Goal: Task Accomplishment & Management: Use online tool/utility

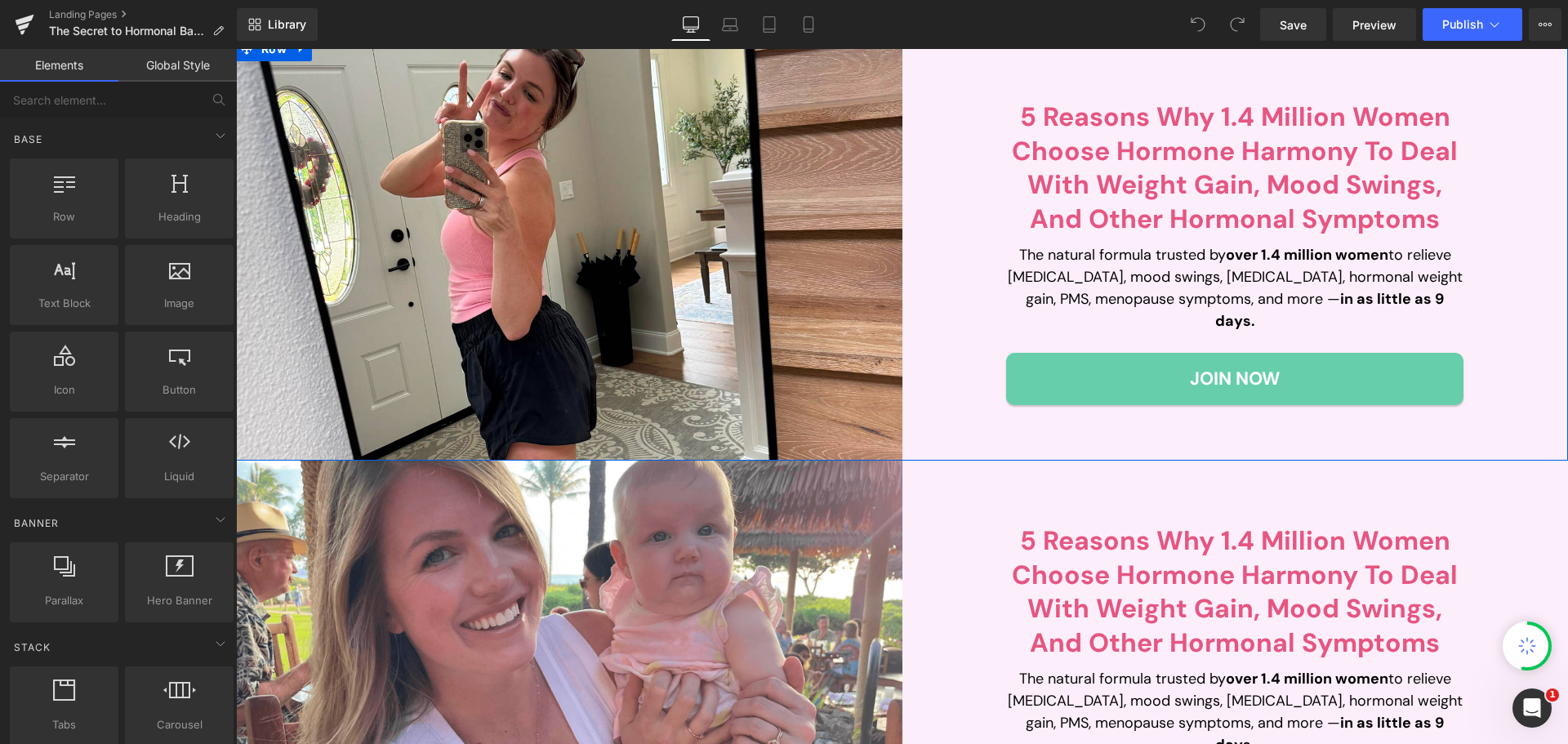
scroll to position [408, 0]
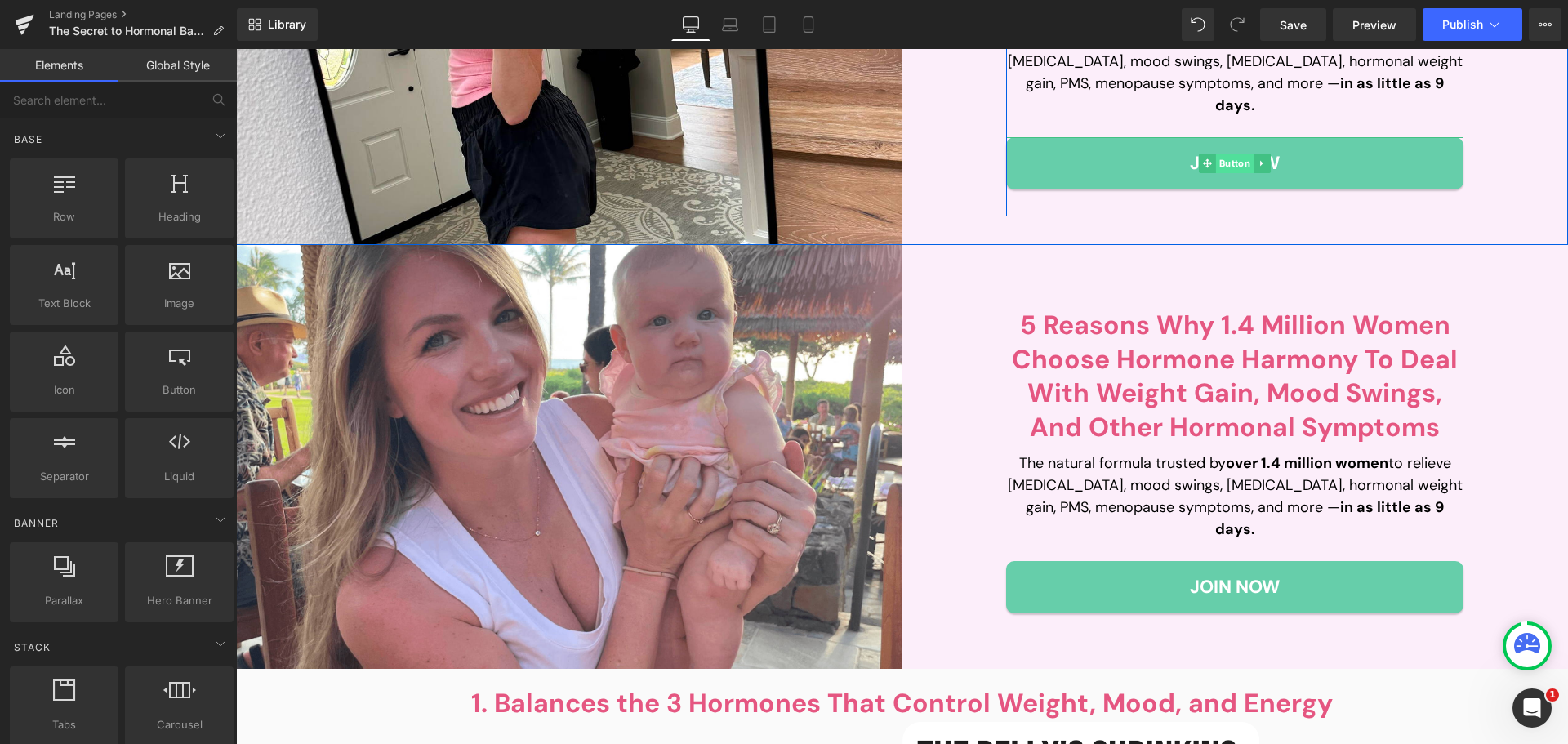
click at [1234, 153] on span "Button" at bounding box center [1234, 163] width 38 height 19
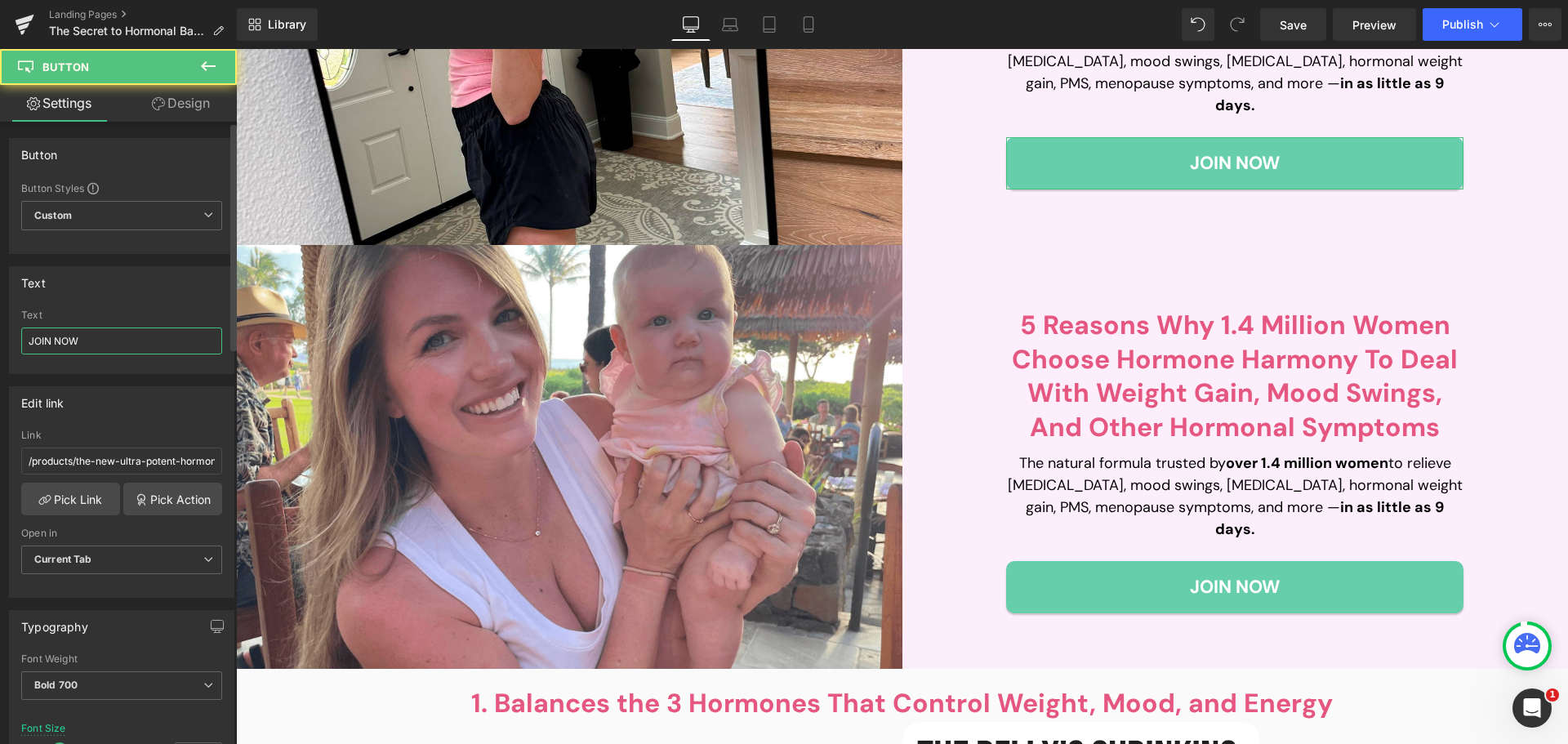
click at [104, 329] on input "JOIN NOW" at bounding box center [121, 341] width 201 height 27
paste input "Discover Now"
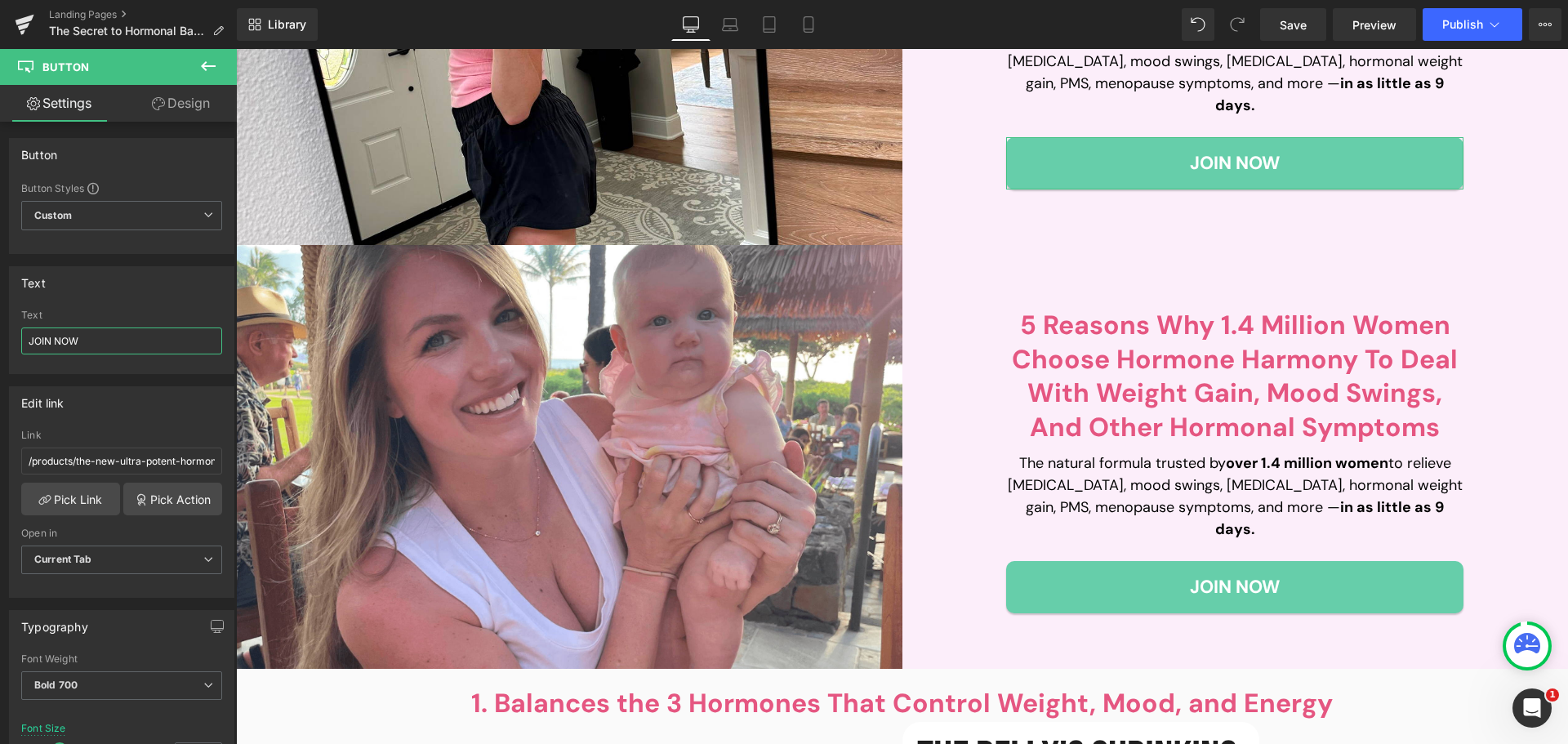
type input "Discover Now"
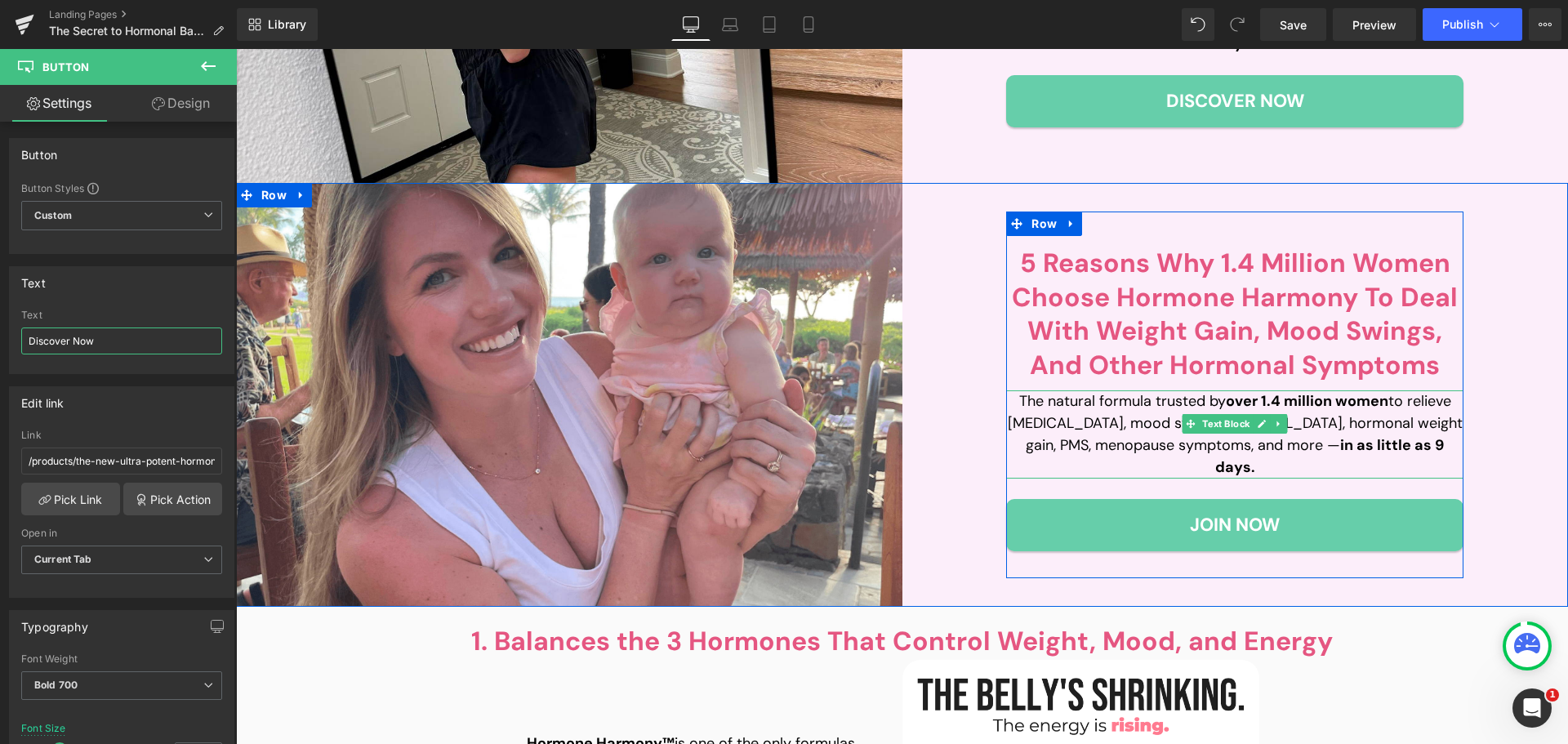
scroll to position [653, 0]
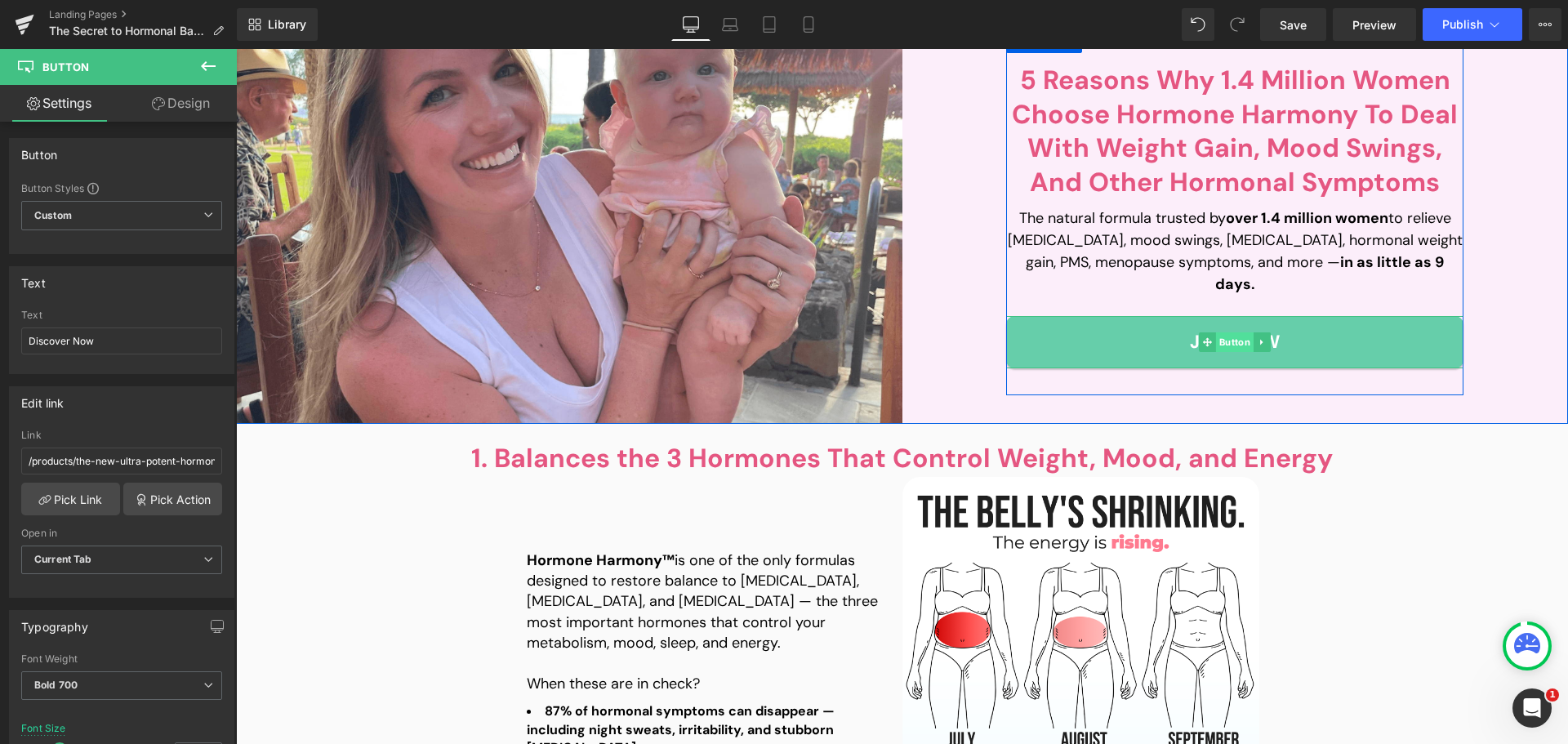
click at [1221, 332] on span "Button" at bounding box center [1234, 342] width 38 height 19
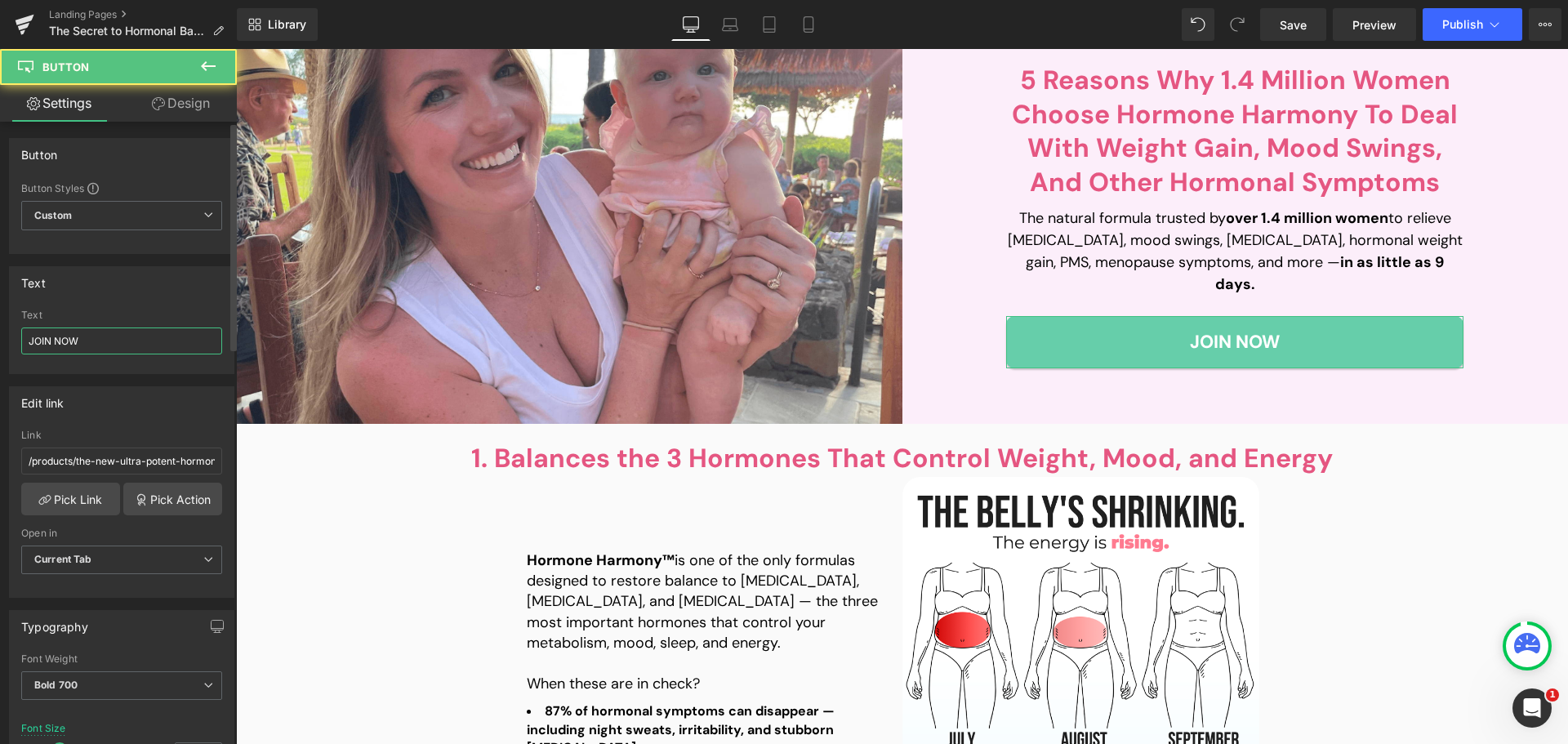
click at [109, 339] on input "JOIN NOW" at bounding box center [121, 341] width 201 height 27
paste input "Discover Now"
type input "Discover Now"
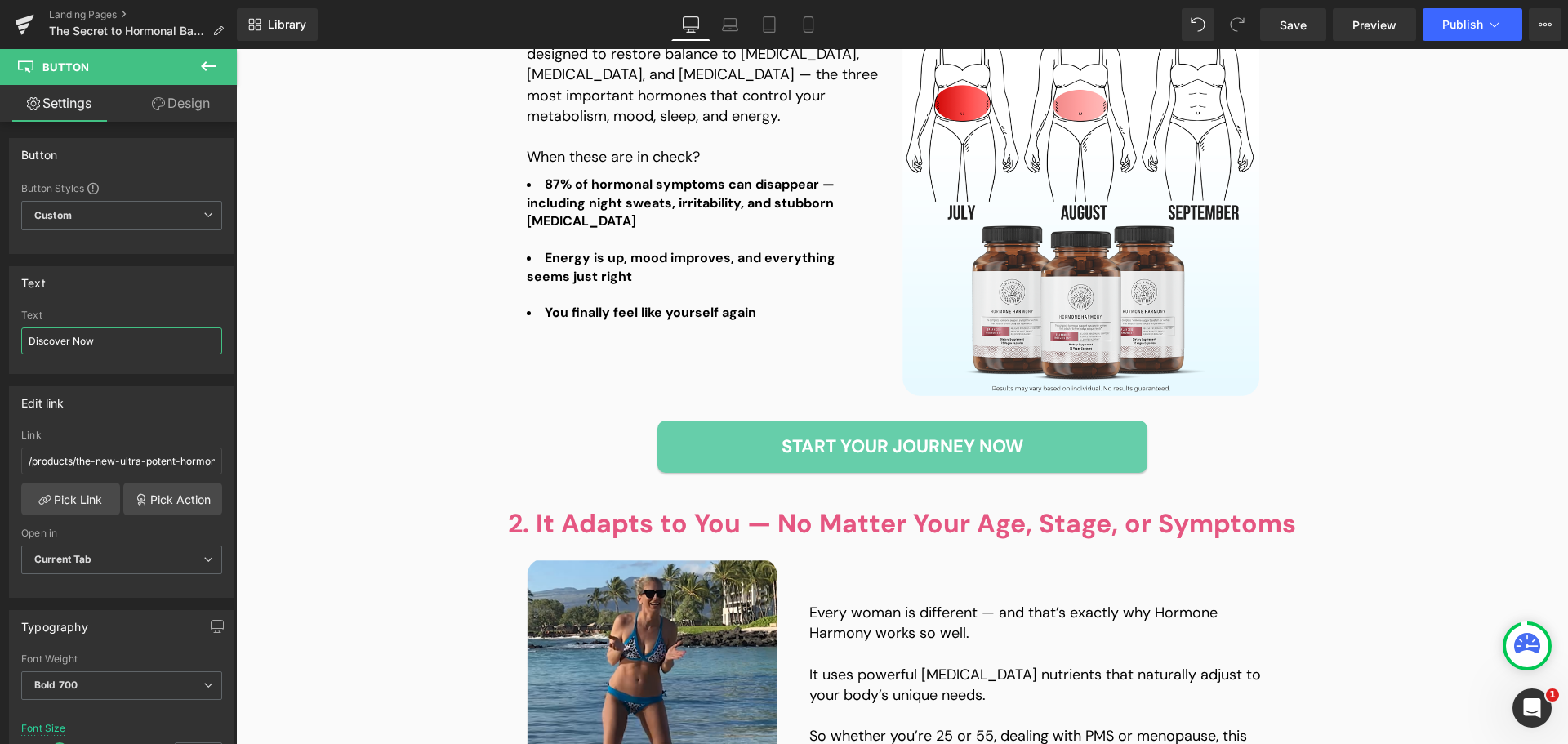
scroll to position [1306, 0]
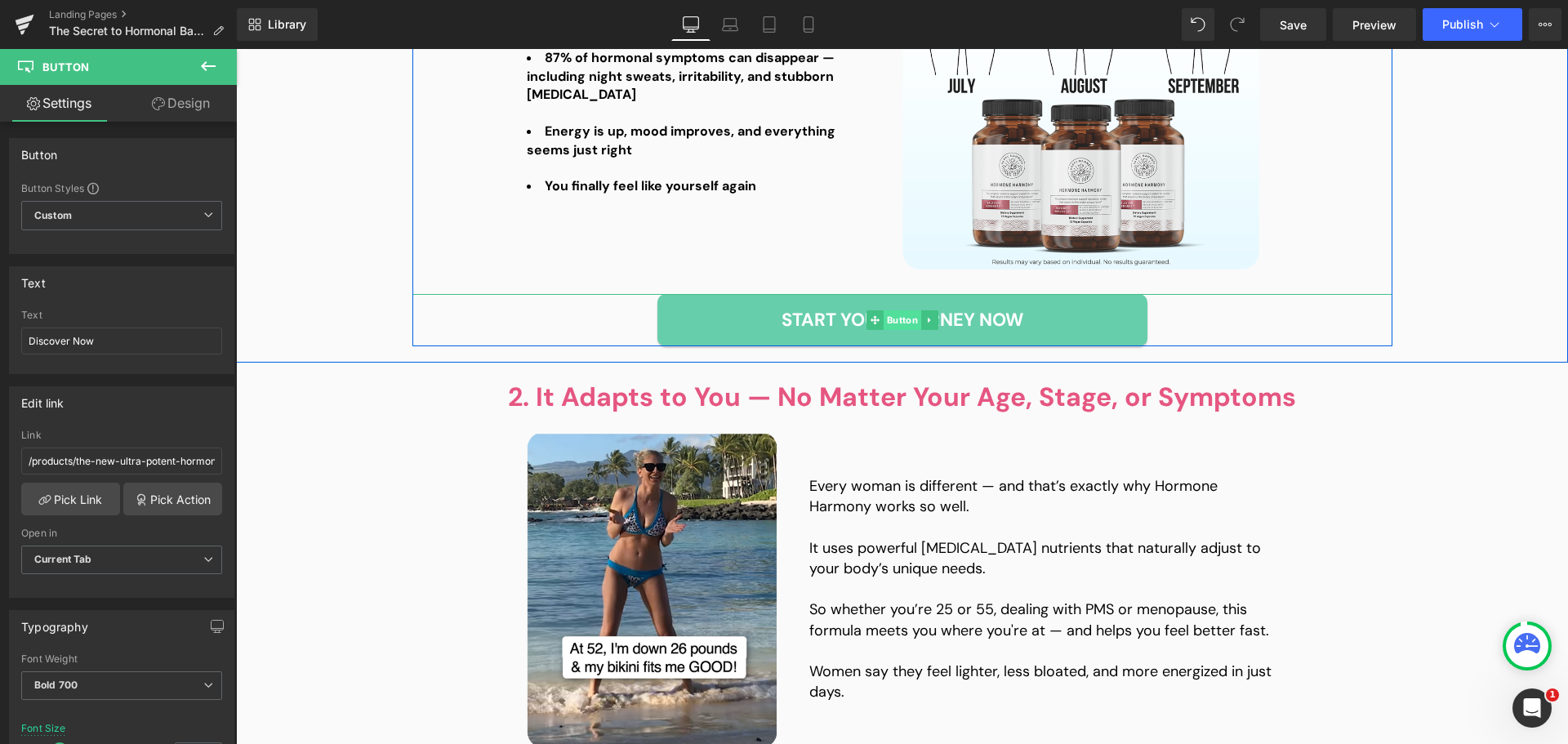
click at [885, 322] on span "Button" at bounding box center [901, 320] width 38 height 19
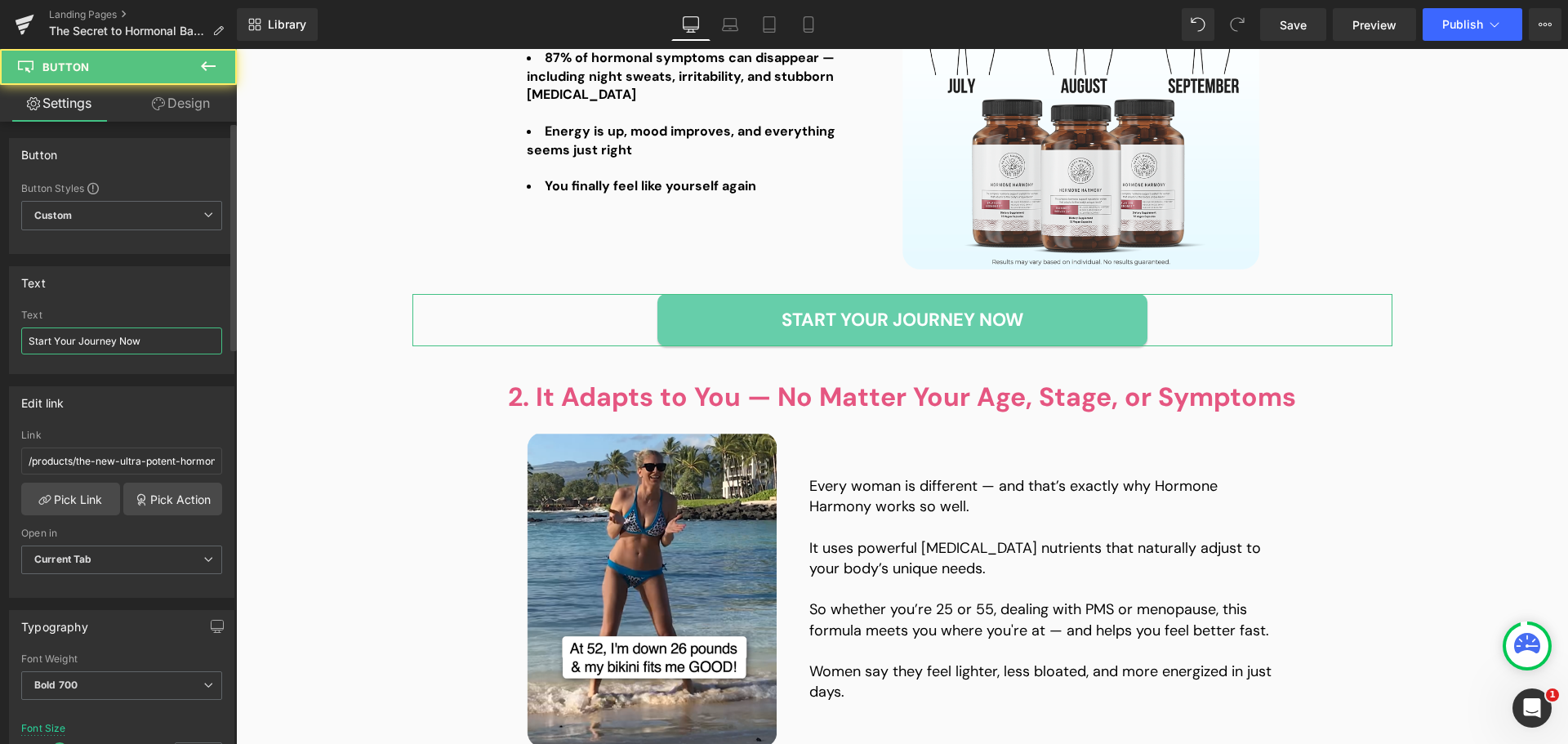
click at [164, 344] on input "Start Your Journey Now" at bounding box center [121, 341] width 201 height 27
paste input "Discover"
type input "Discover Now"
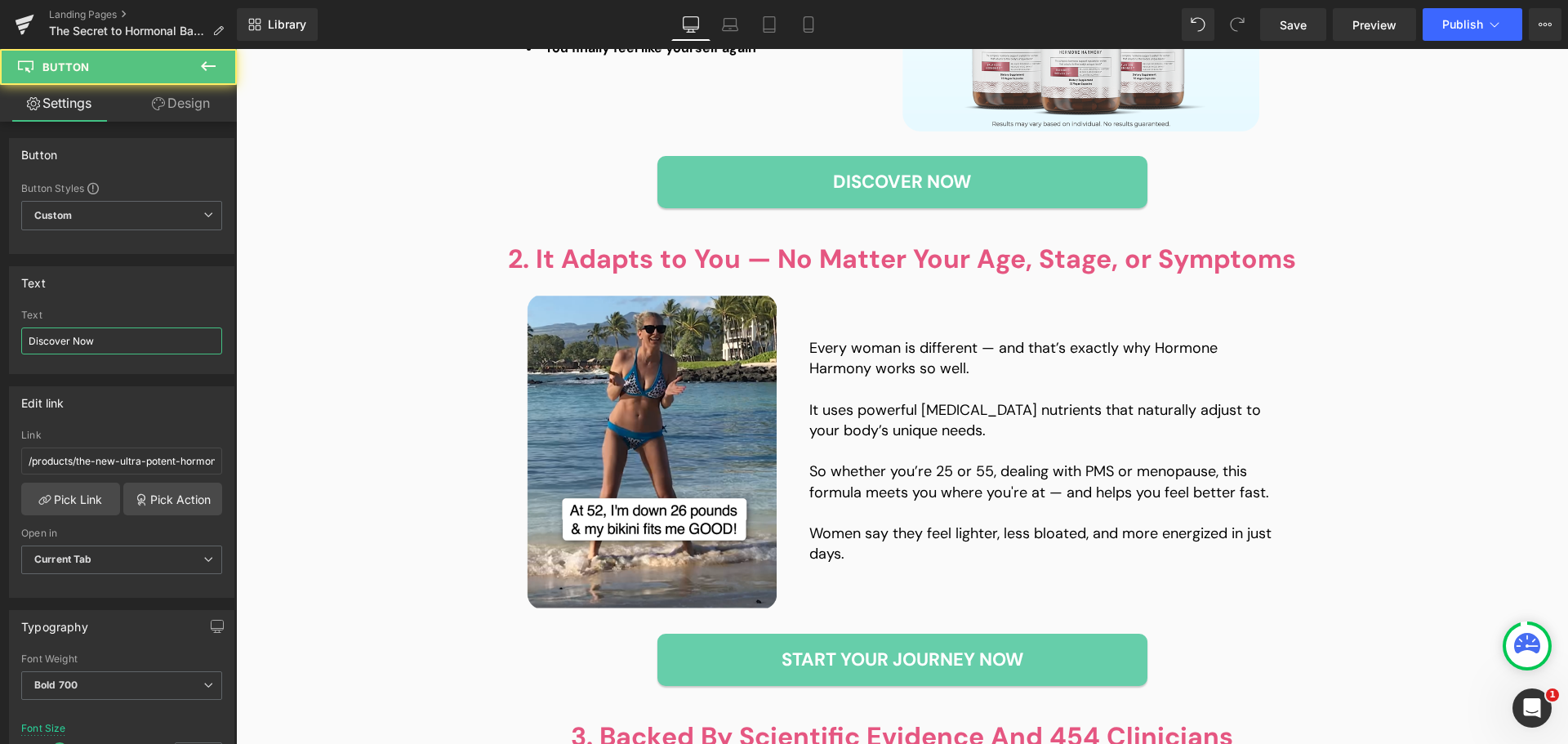
scroll to position [1877, 0]
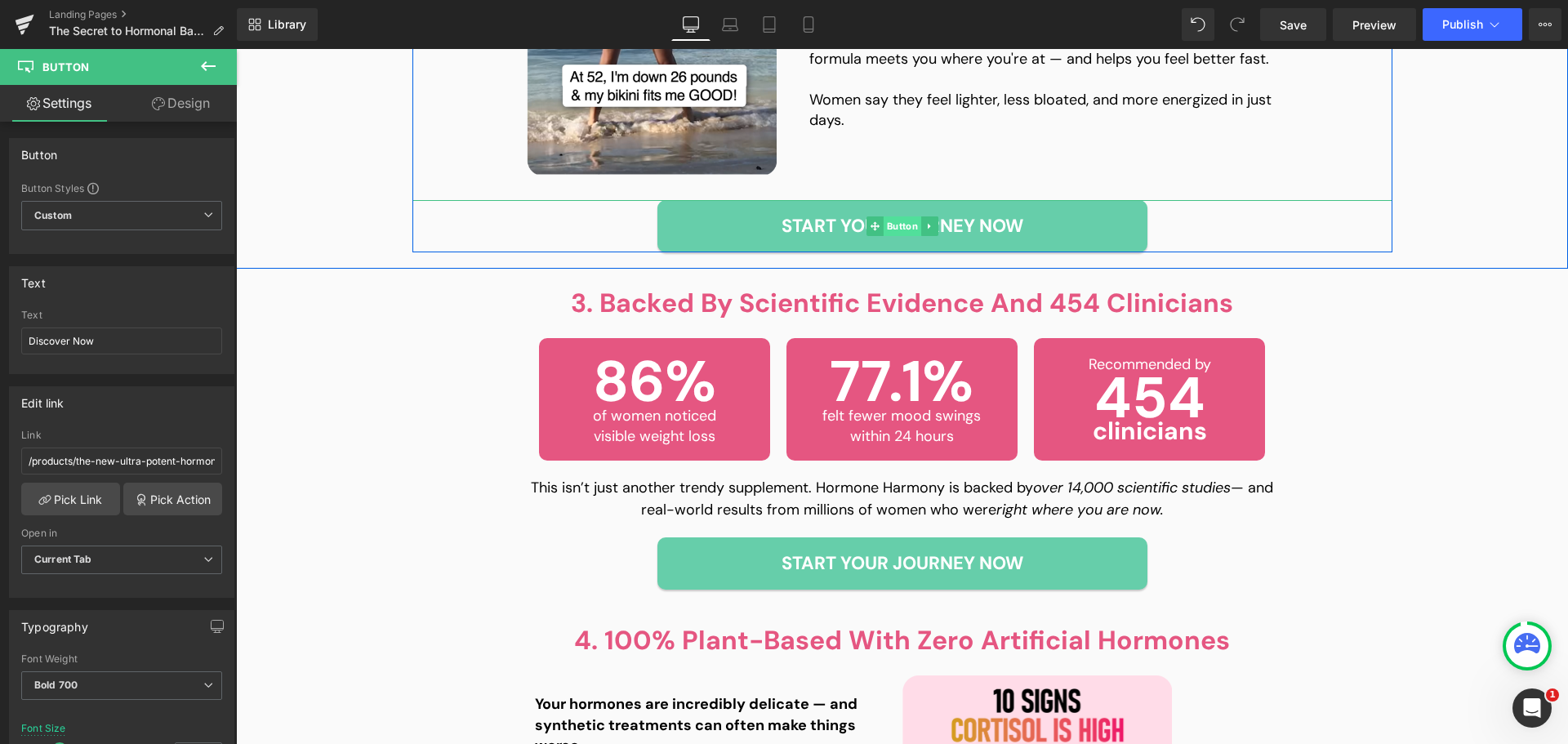
click at [904, 222] on span "Button" at bounding box center [901, 226] width 38 height 19
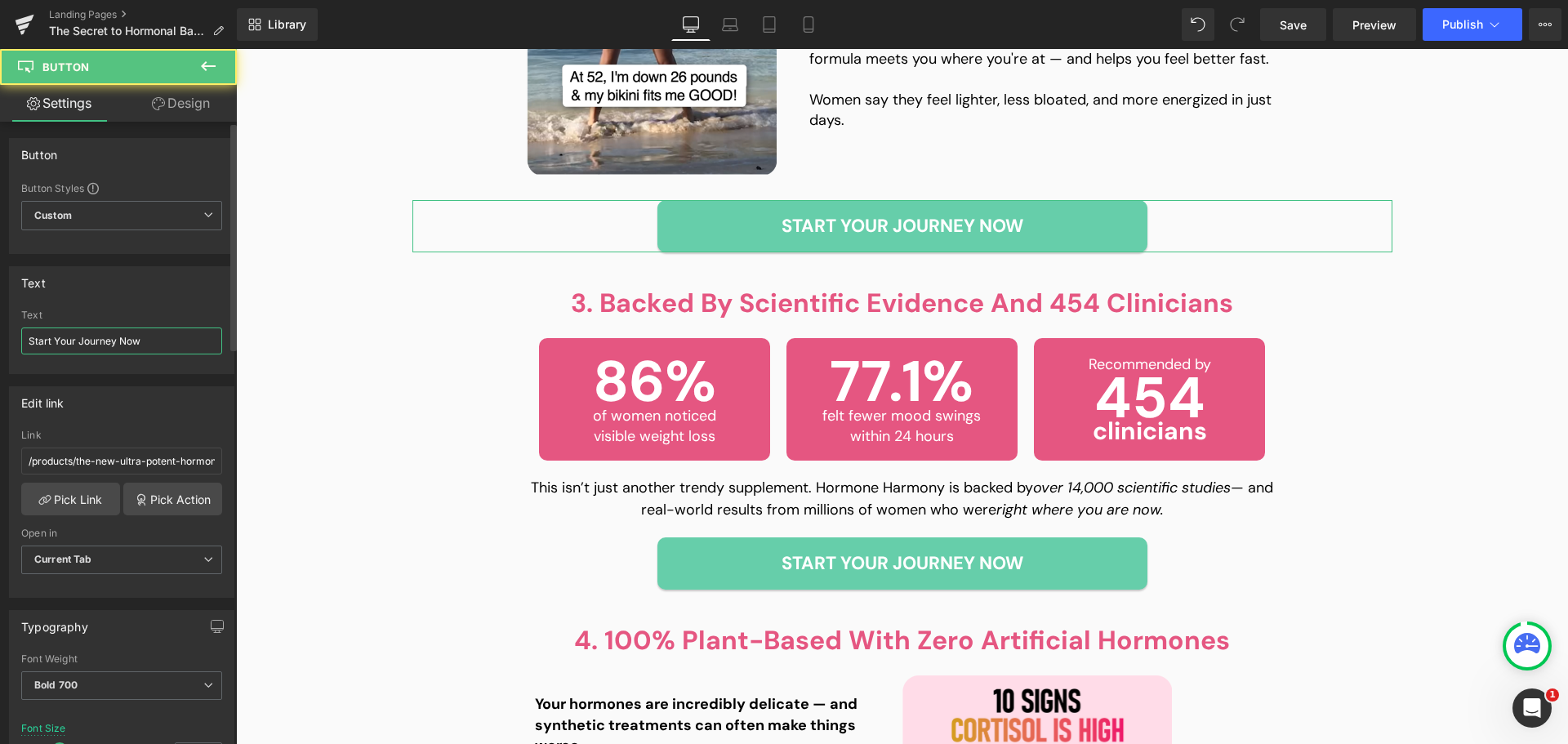
click at [126, 334] on input "Start Your Journey Now" at bounding box center [121, 341] width 201 height 27
paste input "Discover"
type input "Discover Now"
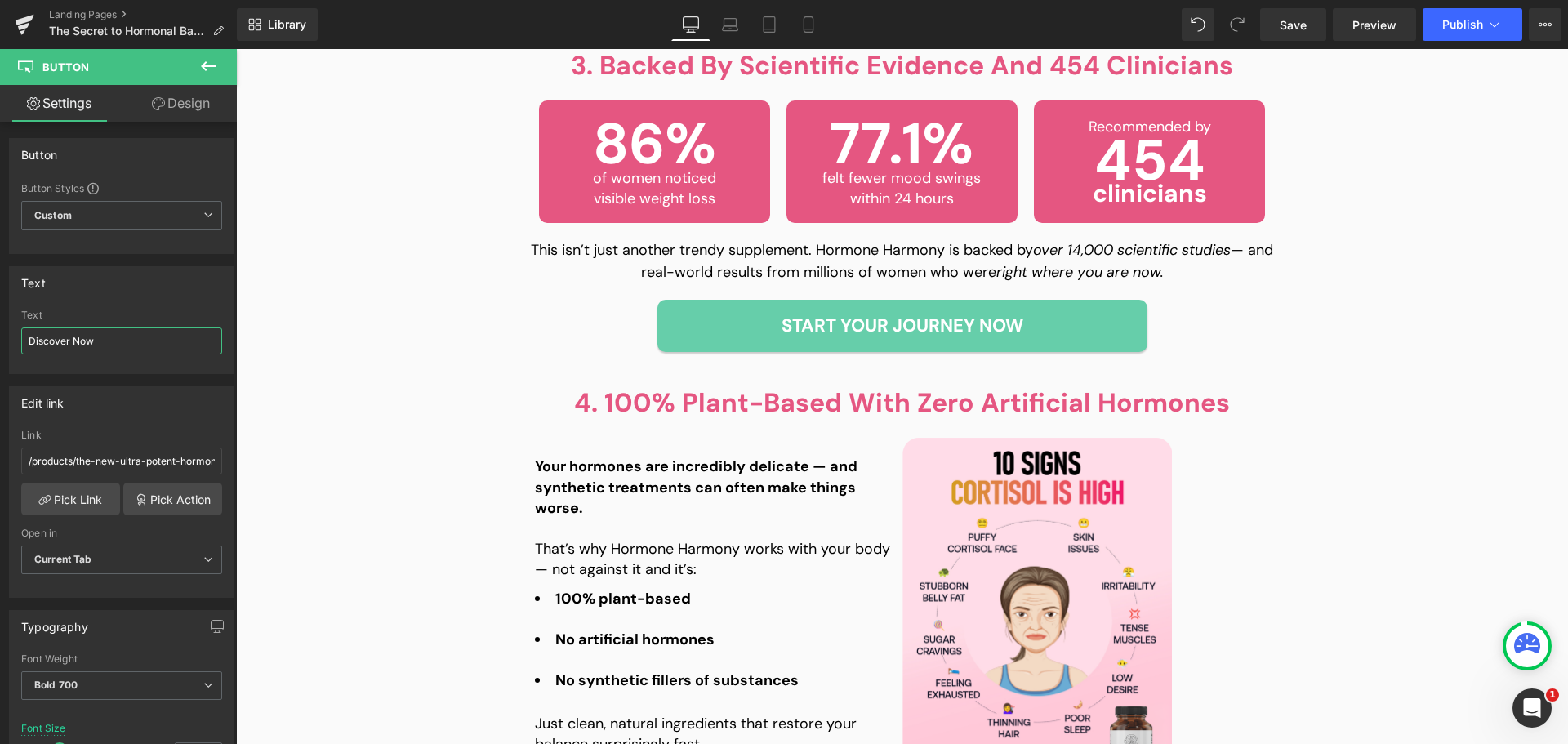
scroll to position [2204, 0]
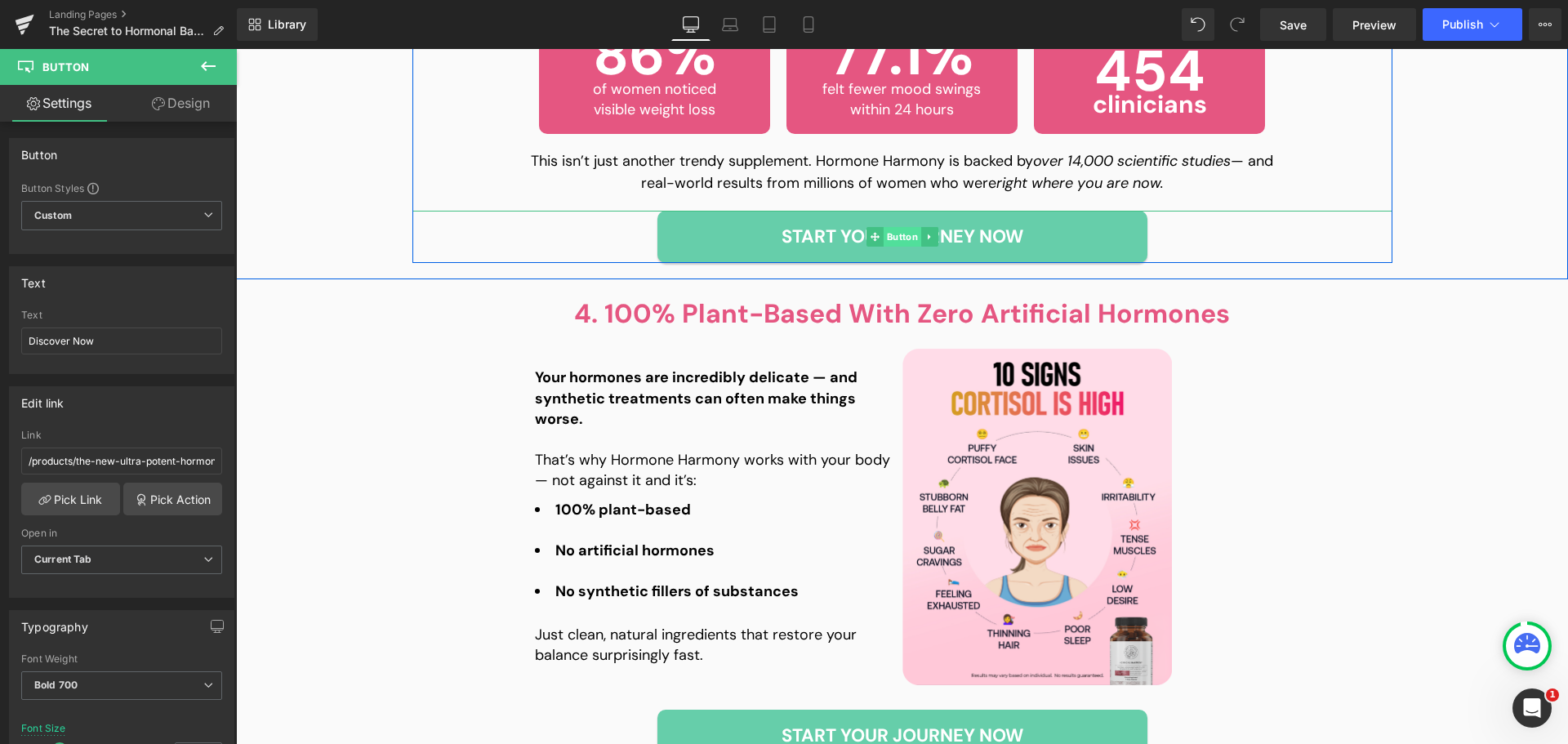
click at [903, 235] on span "Button" at bounding box center [901, 236] width 38 height 19
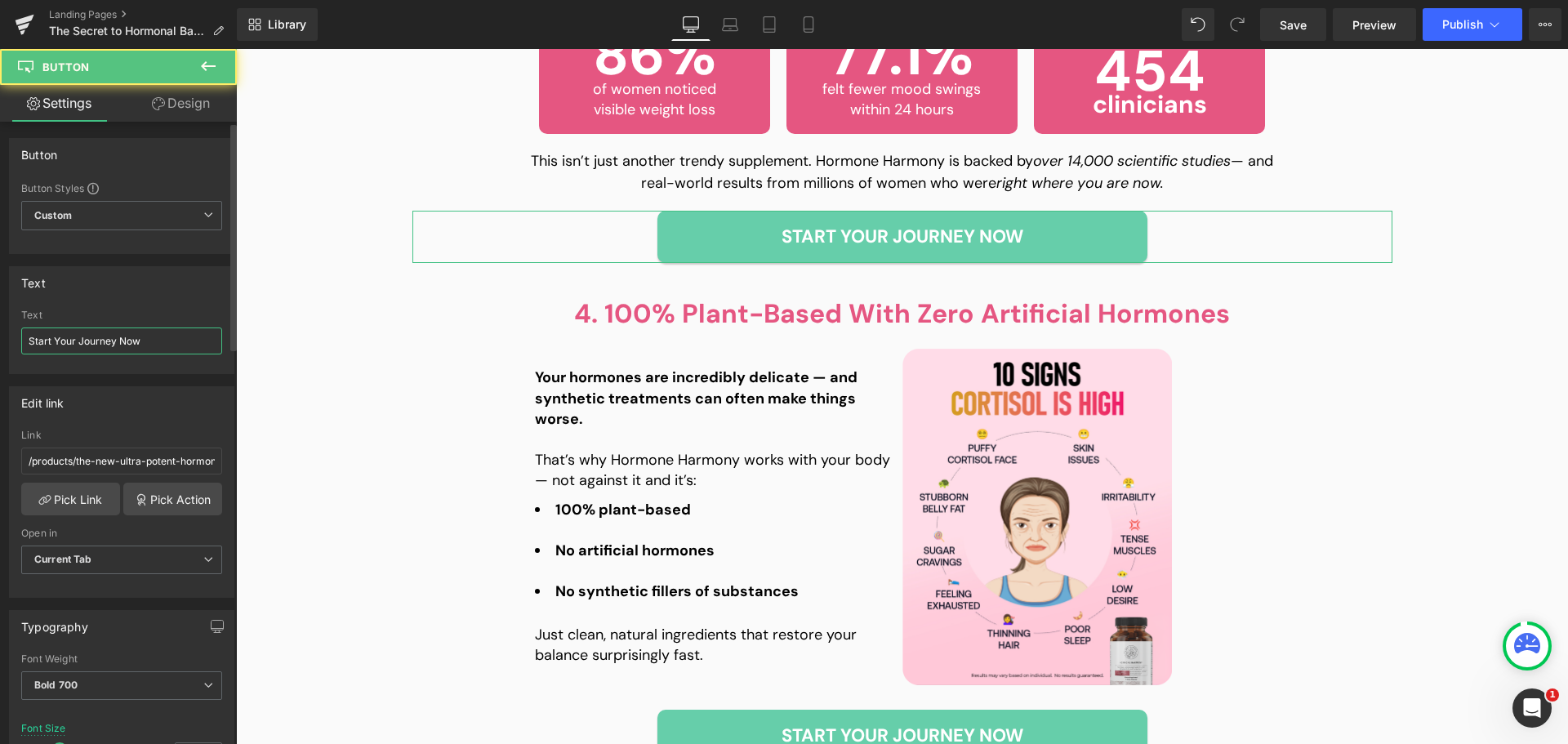
click at [175, 331] on input "Start Your Journey Now" at bounding box center [121, 341] width 201 height 27
paste input "Discover"
type input "Discover Now"
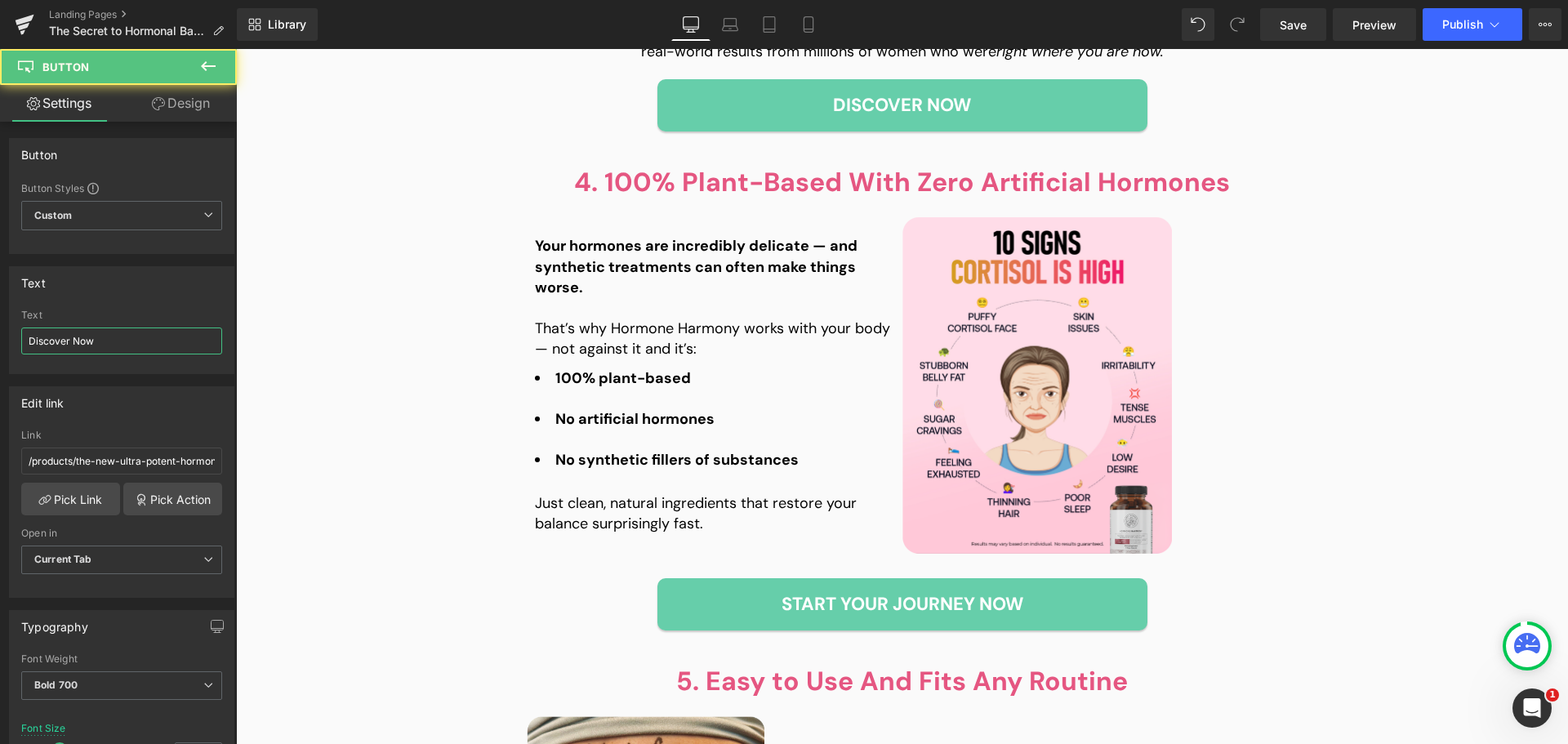
scroll to position [2693, 0]
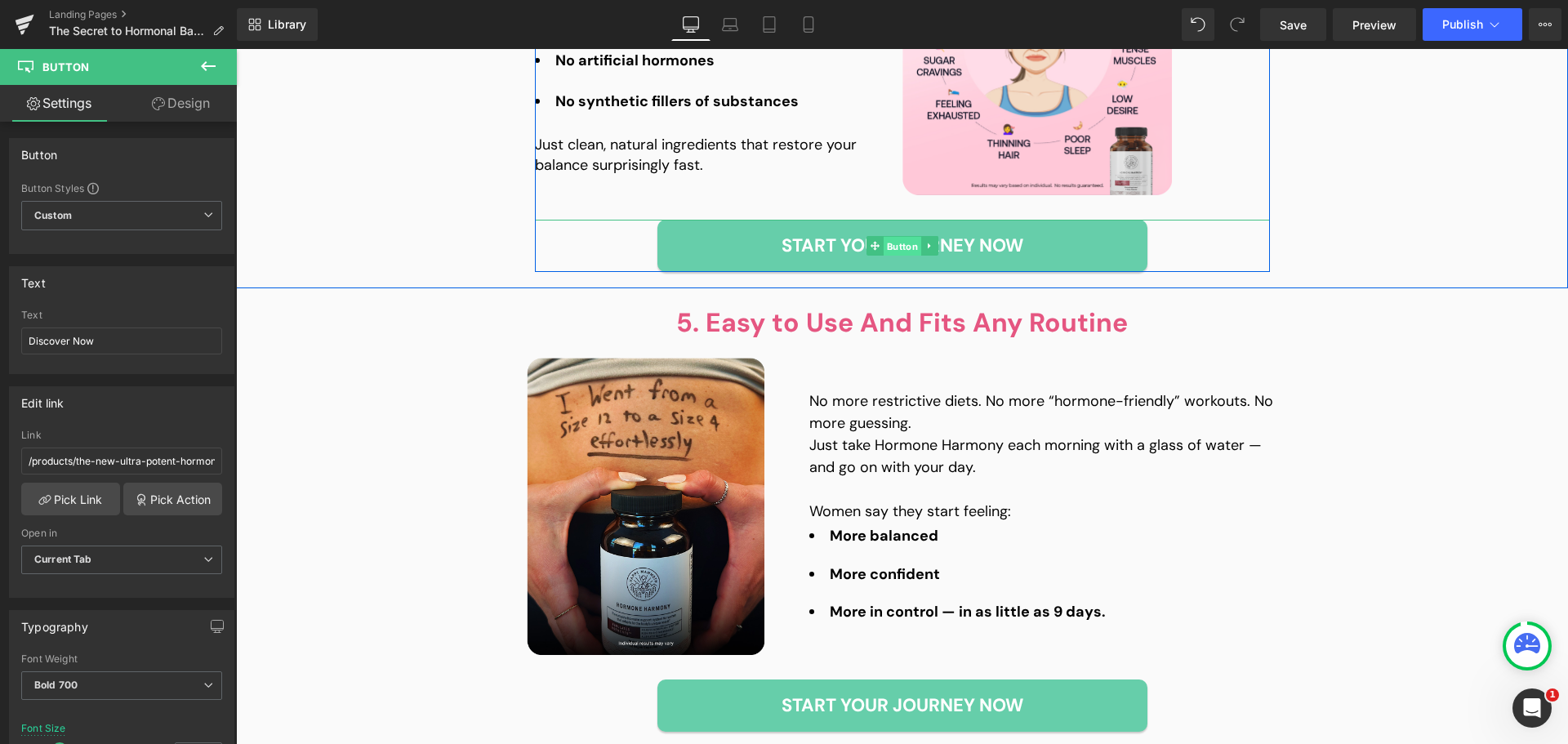
click at [903, 237] on span "Button" at bounding box center [901, 246] width 38 height 19
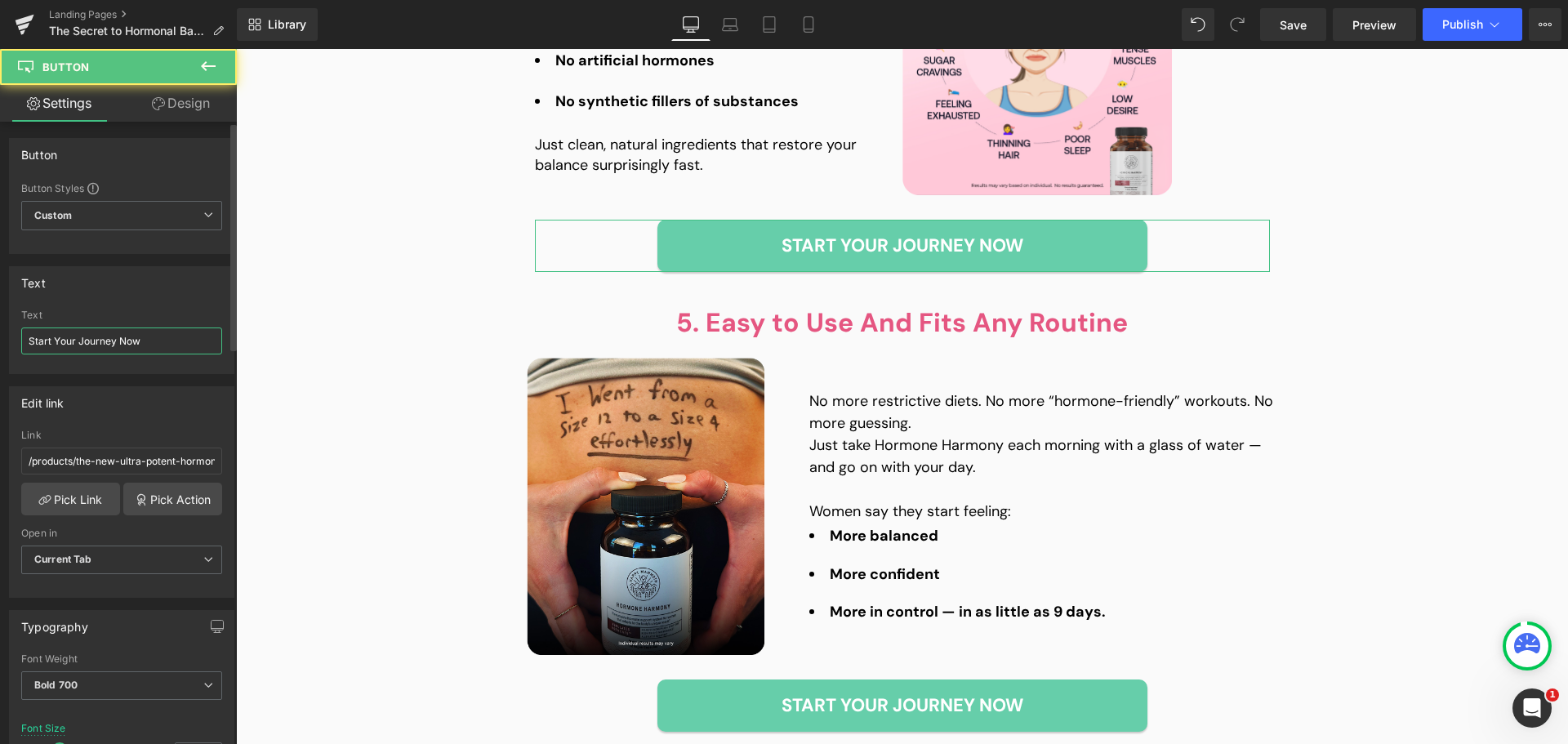
click at [123, 345] on input "Start Your Journey Now" at bounding box center [121, 341] width 201 height 27
paste input "Discover"
type input "Discover Now"
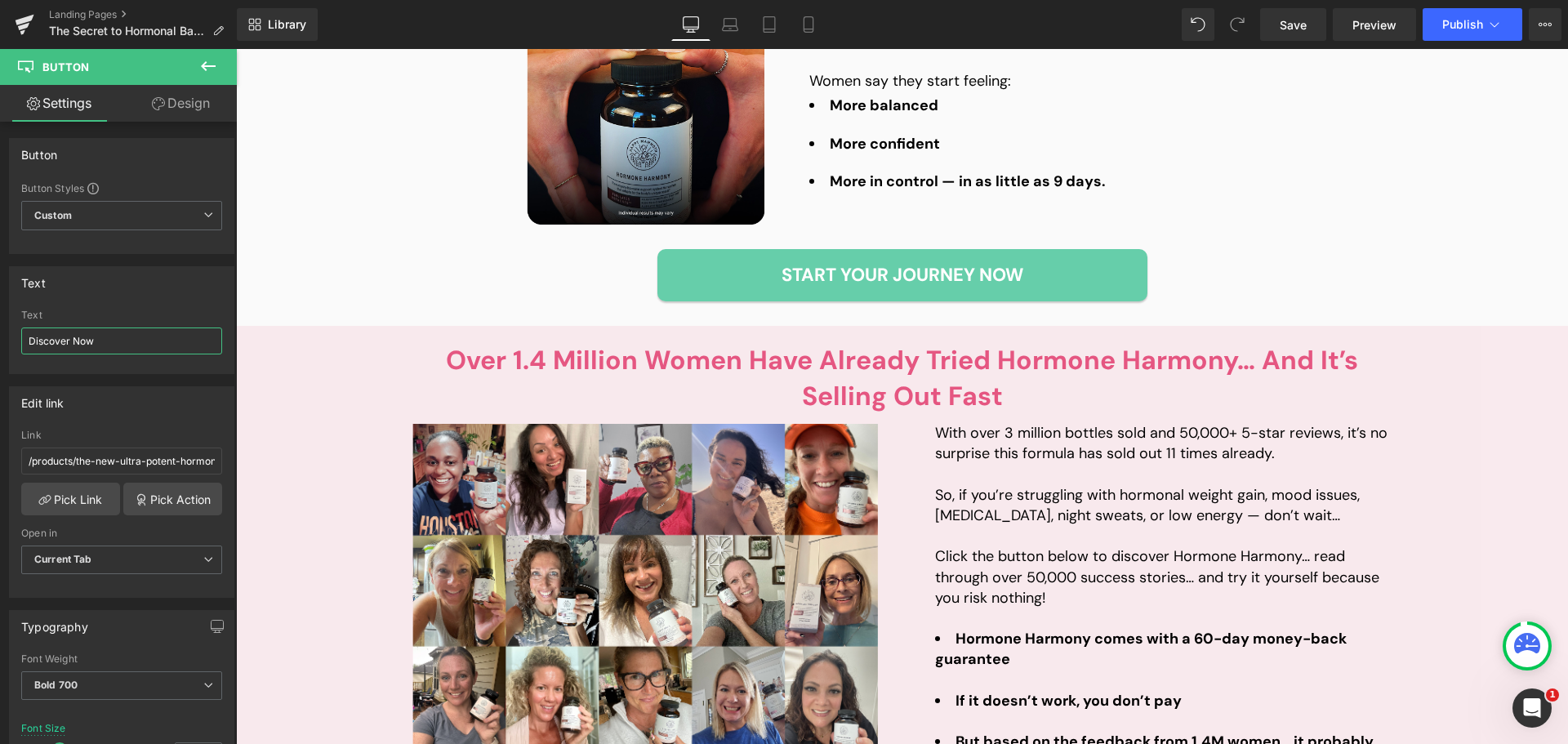
scroll to position [3183, 0]
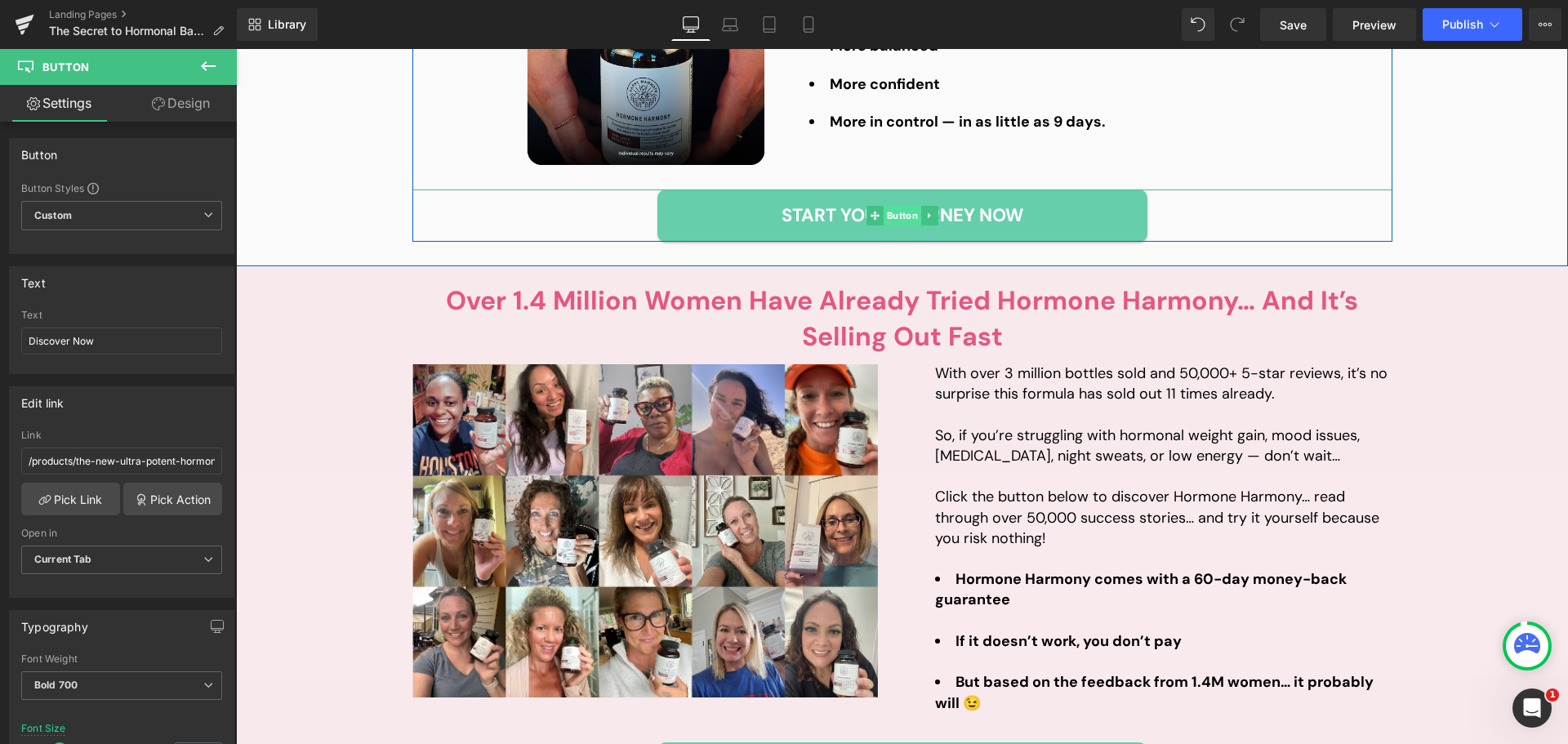
click at [905, 215] on span "Button" at bounding box center [901, 215] width 38 height 19
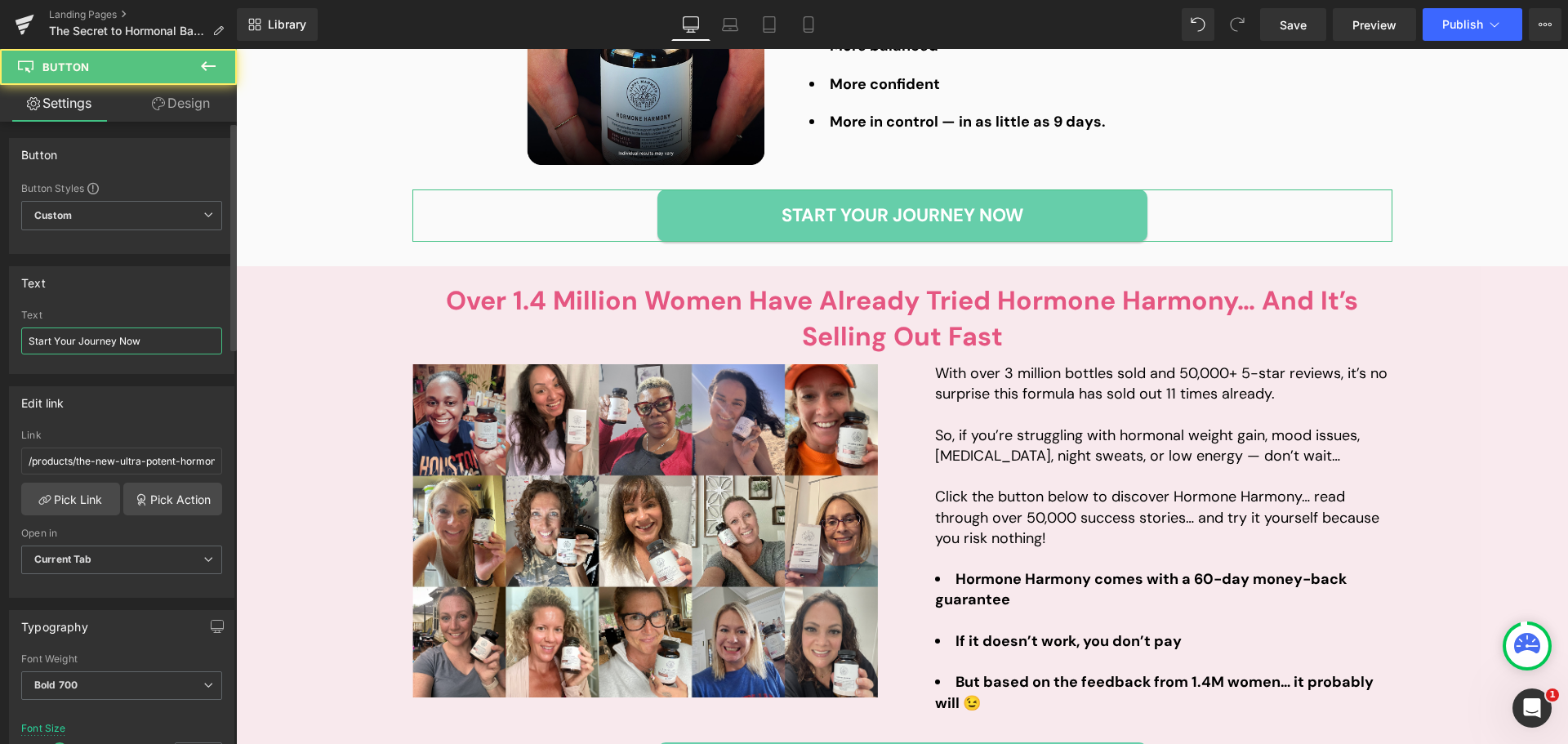
click at [115, 346] on input "Start Your Journey Now" at bounding box center [121, 341] width 201 height 27
paste input "Discover"
type input "Discover Now"
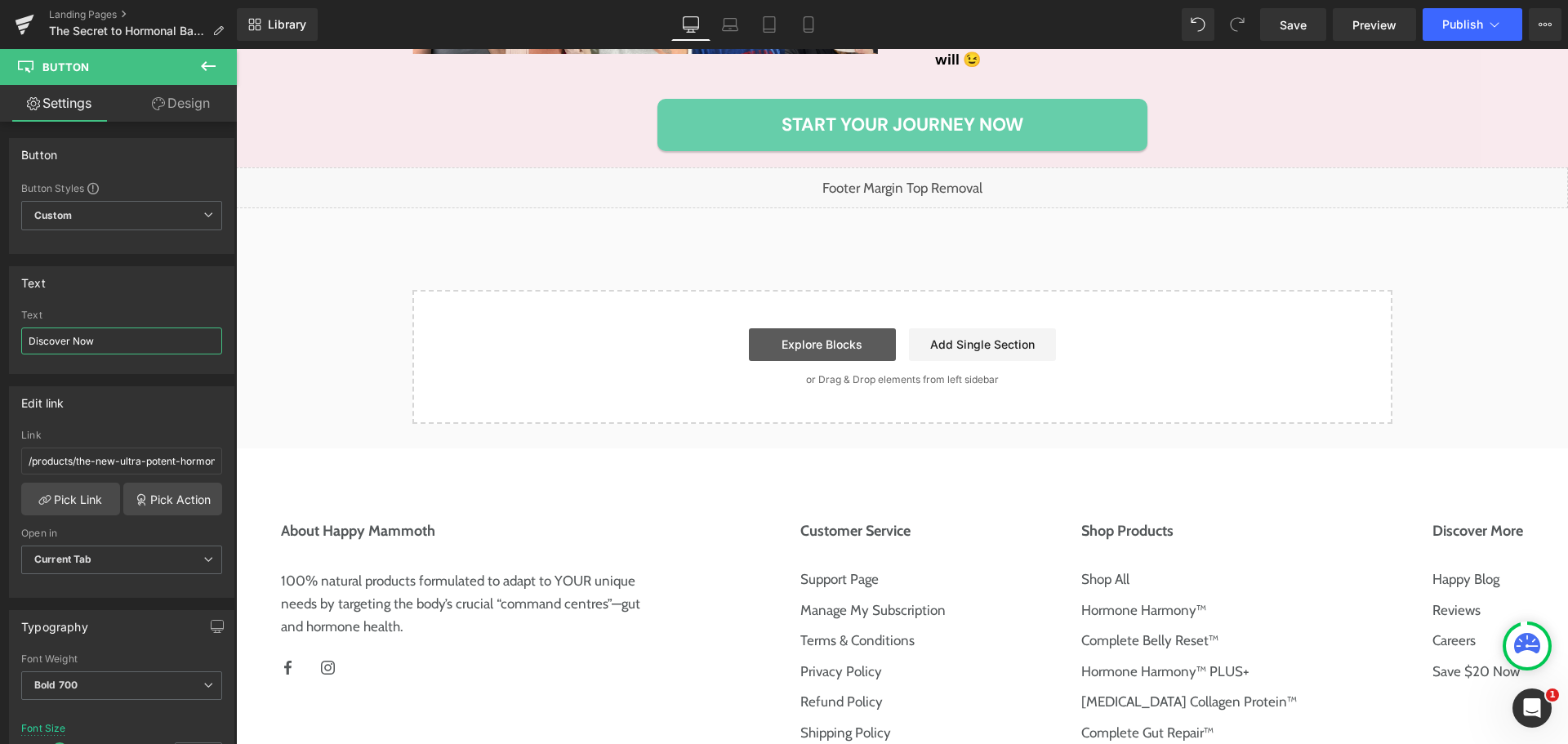
scroll to position [3836, 0]
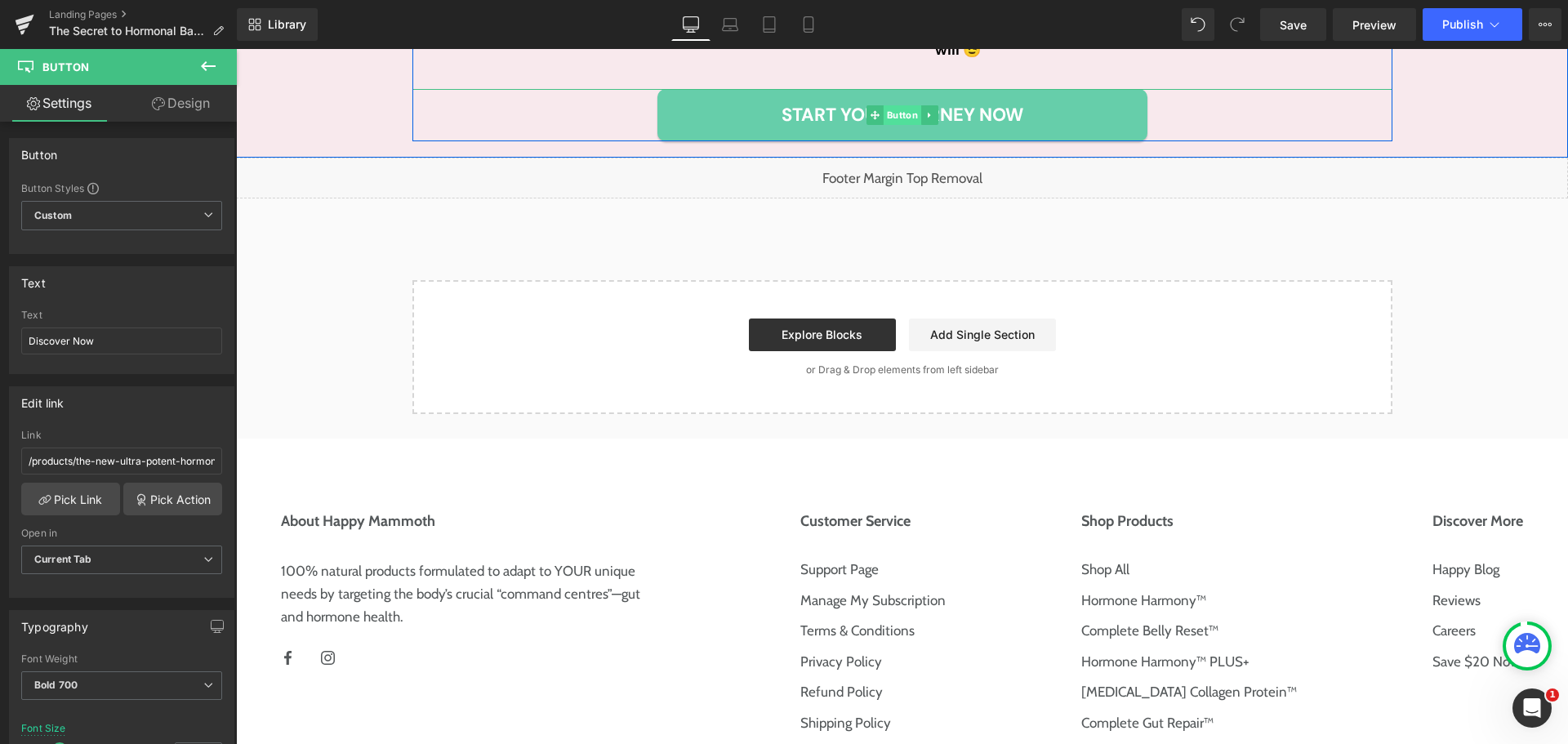
click at [890, 119] on span "Button" at bounding box center [901, 115] width 38 height 19
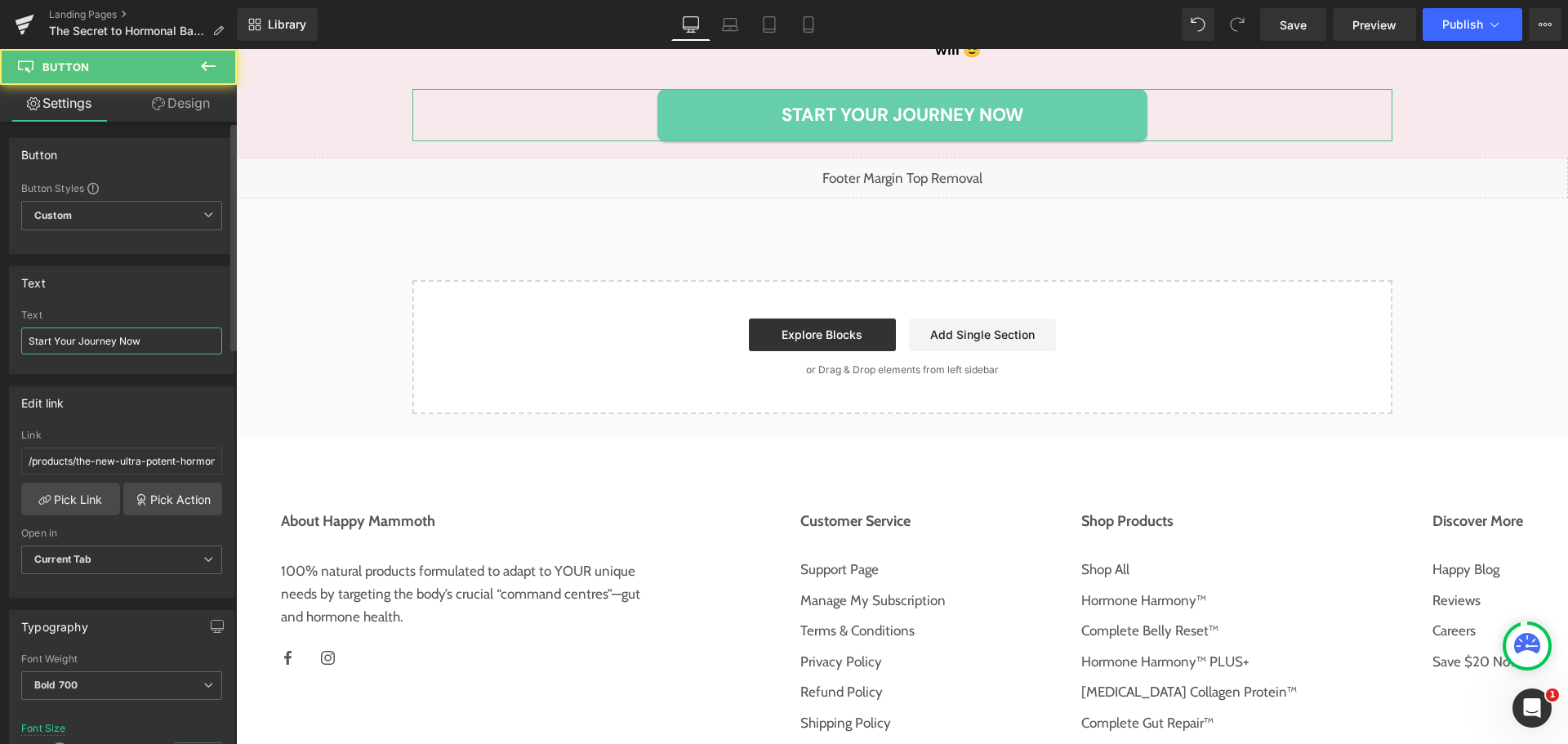
click at [160, 340] on input "Start Your Journey Now" at bounding box center [121, 341] width 201 height 27
paste input "Discover"
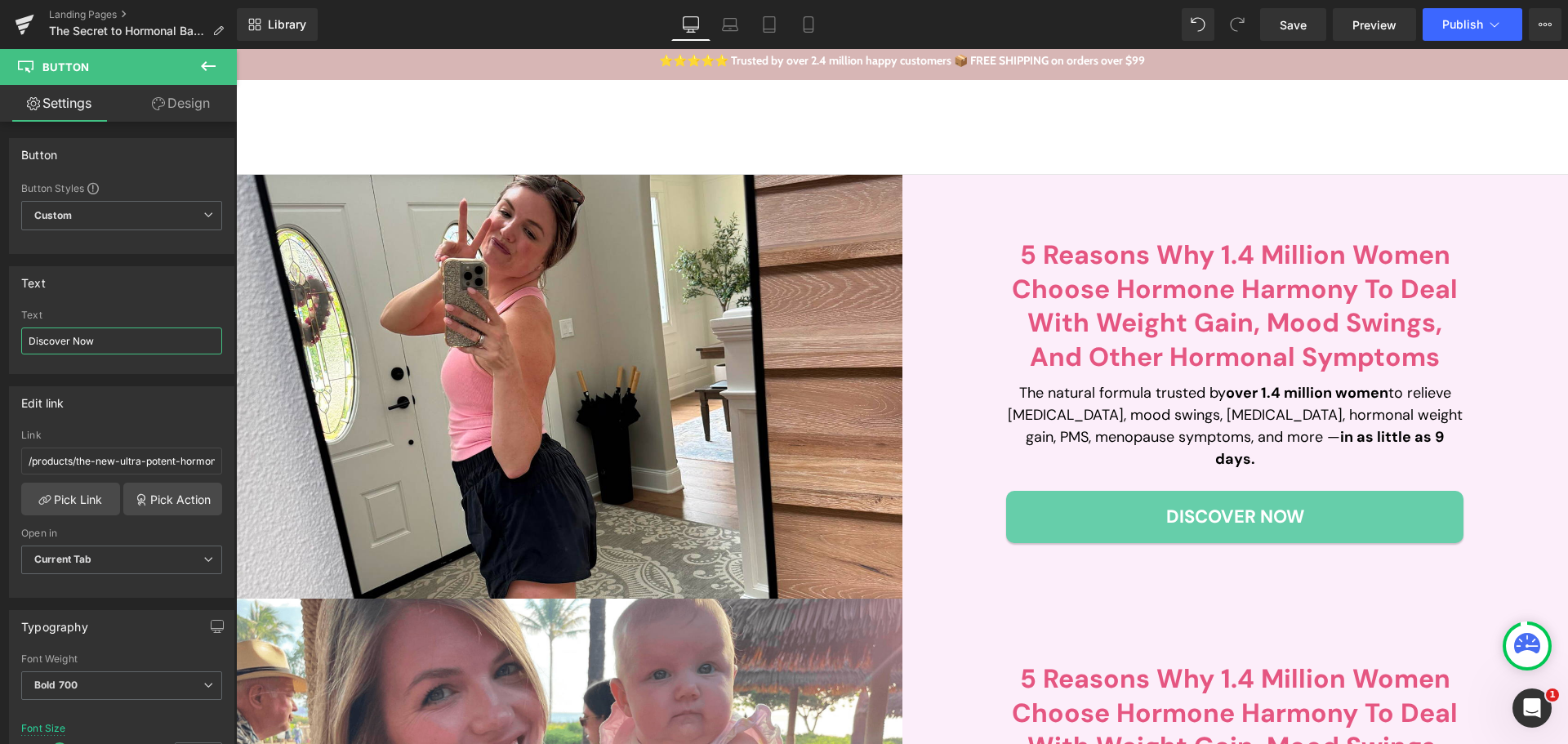
scroll to position [0, 0]
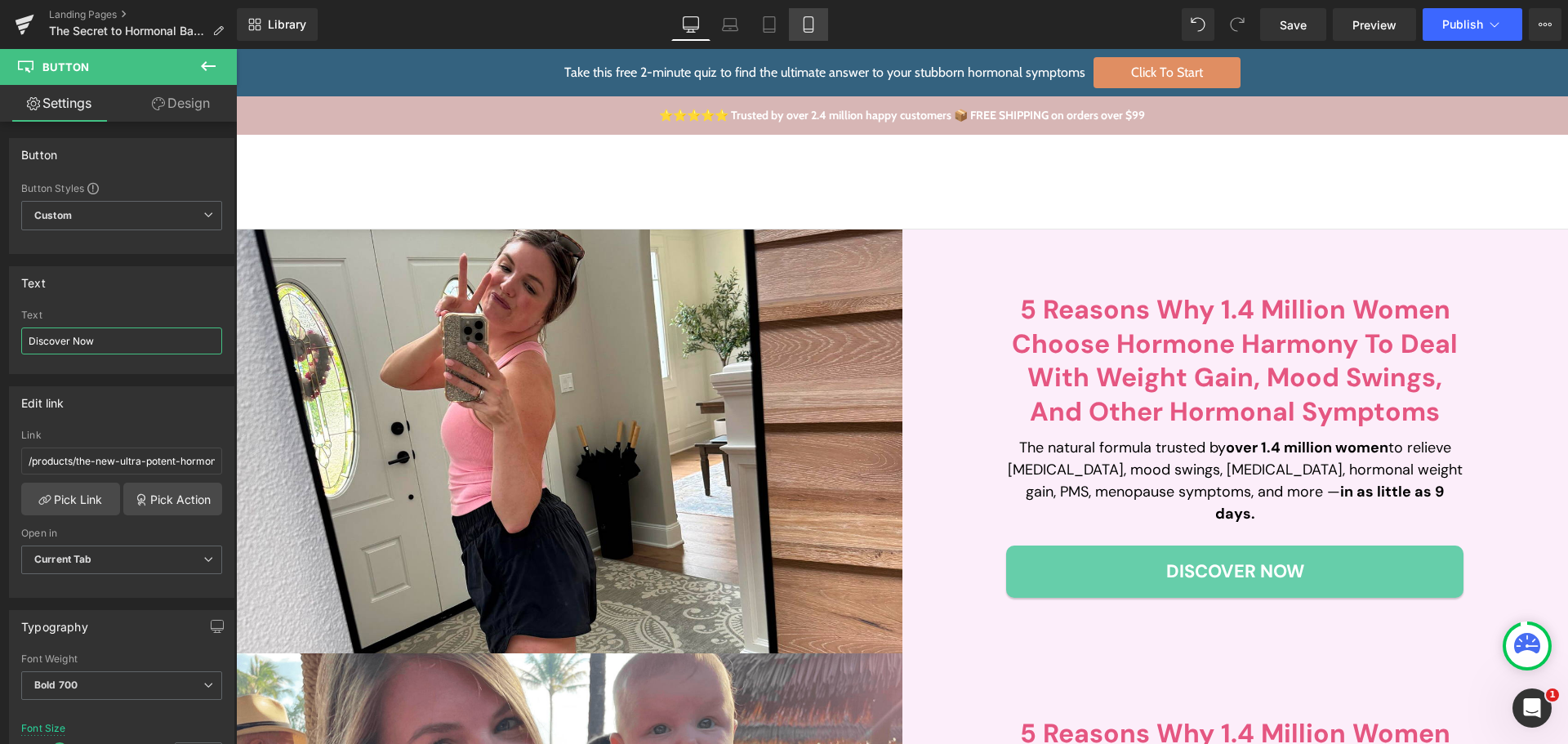
type input "Discover Now"
click at [807, 22] on icon at bounding box center [808, 24] width 16 height 16
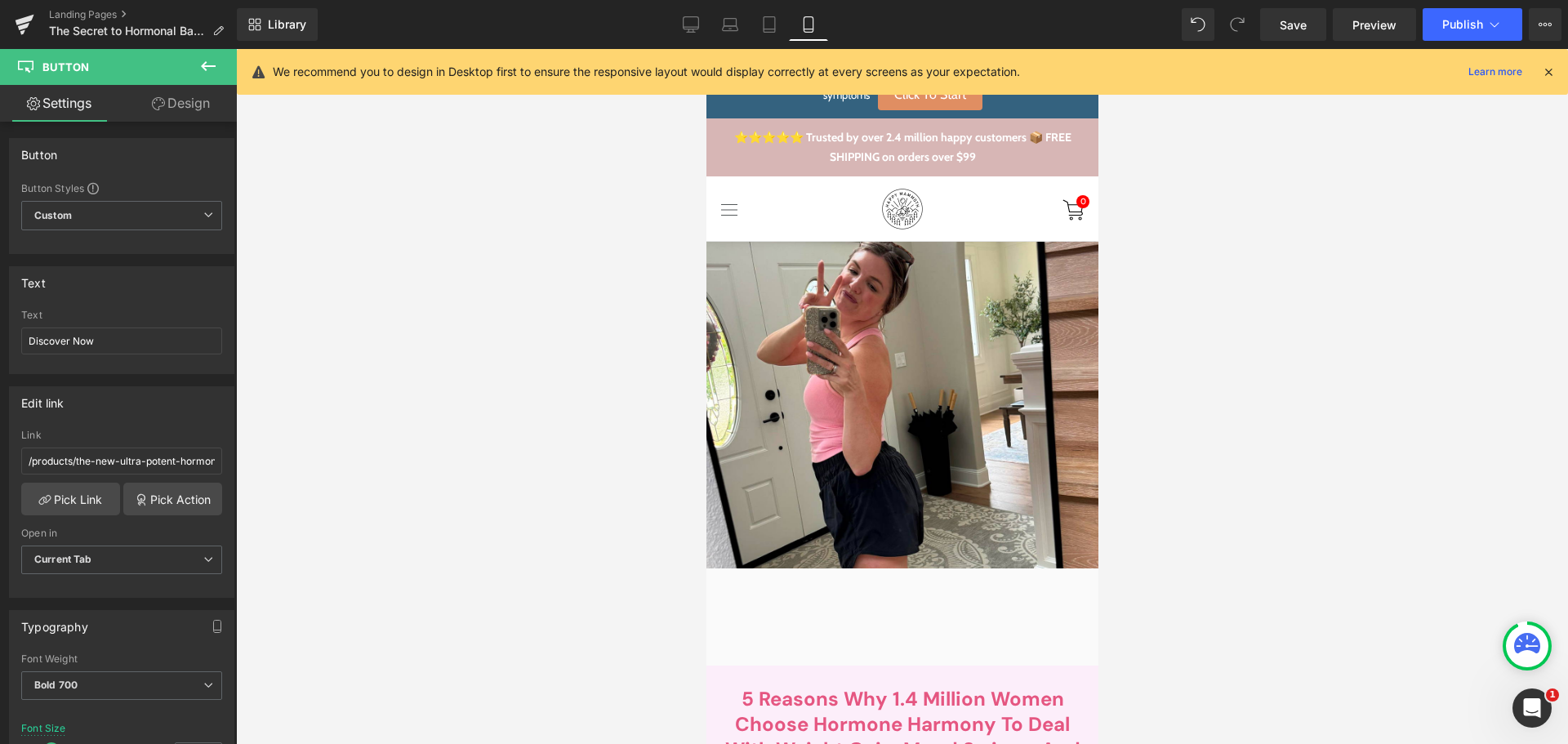
type input "16"
type input "100"
type input "340"
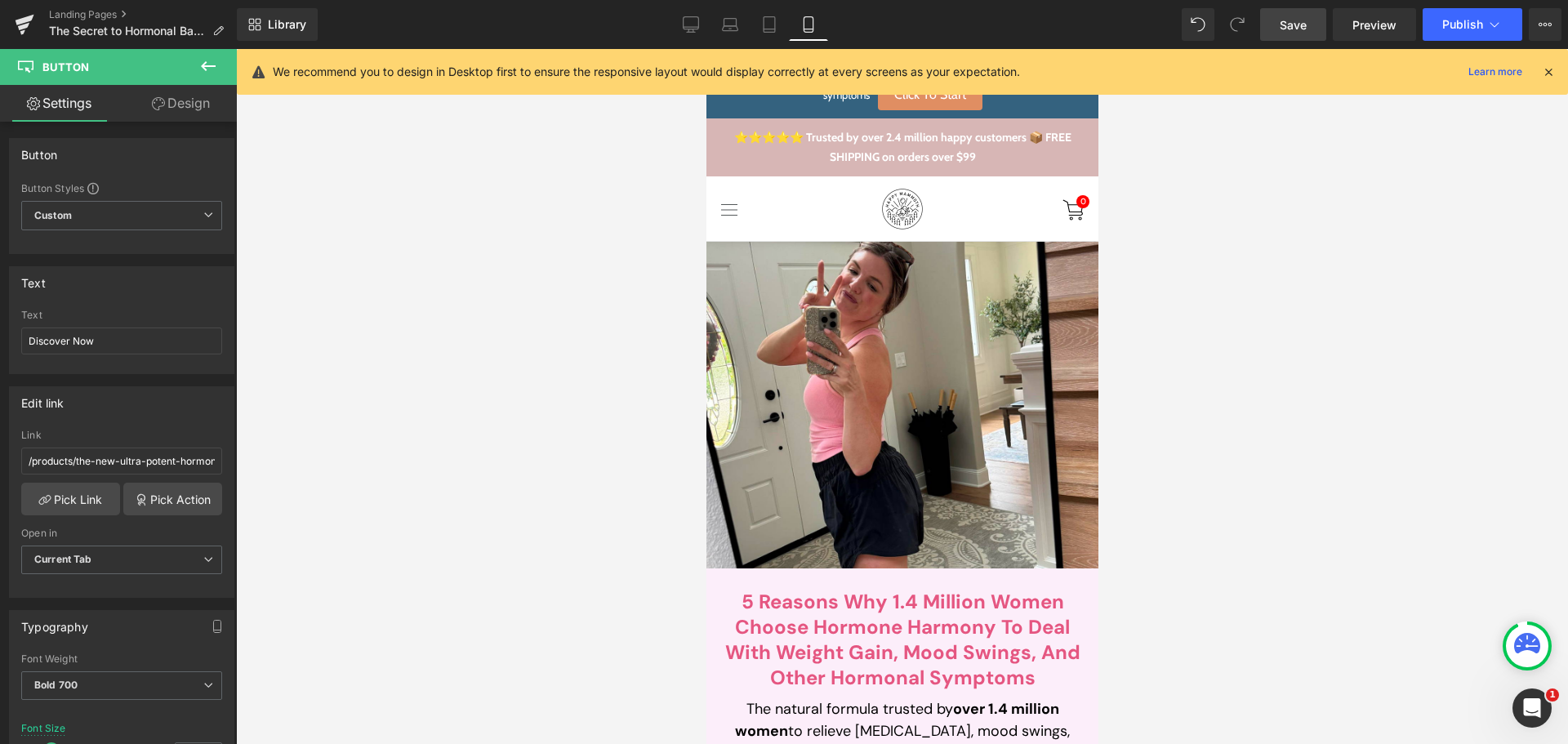
click at [1288, 23] on span "Save" at bounding box center [1293, 25] width 27 height 17
click at [1446, 23] on span "Publish" at bounding box center [1462, 24] width 41 height 13
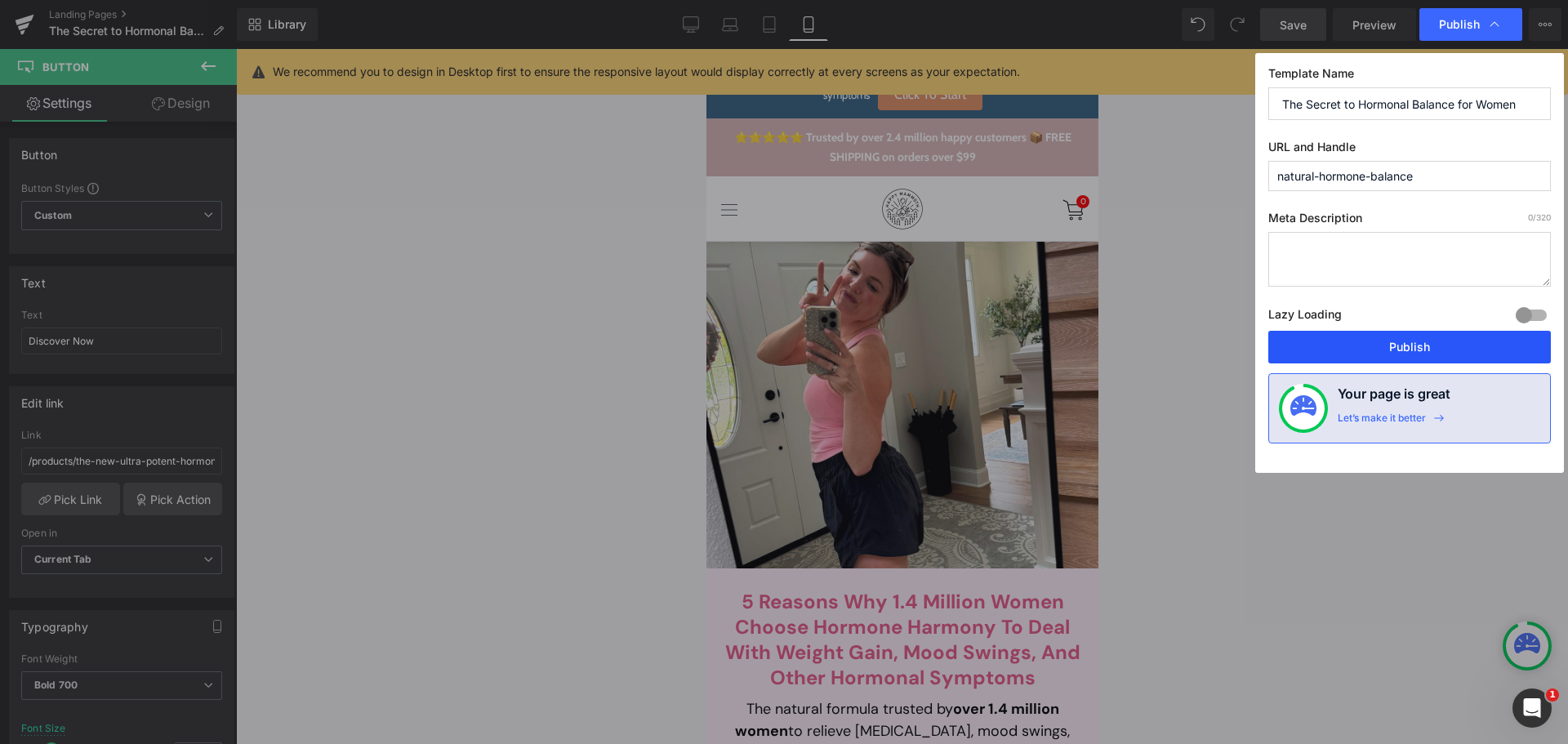
click at [1398, 355] on button "Publish" at bounding box center [1409, 347] width 283 height 33
